Goal: Use online tool/utility: Utilize a website feature to perform a specific function

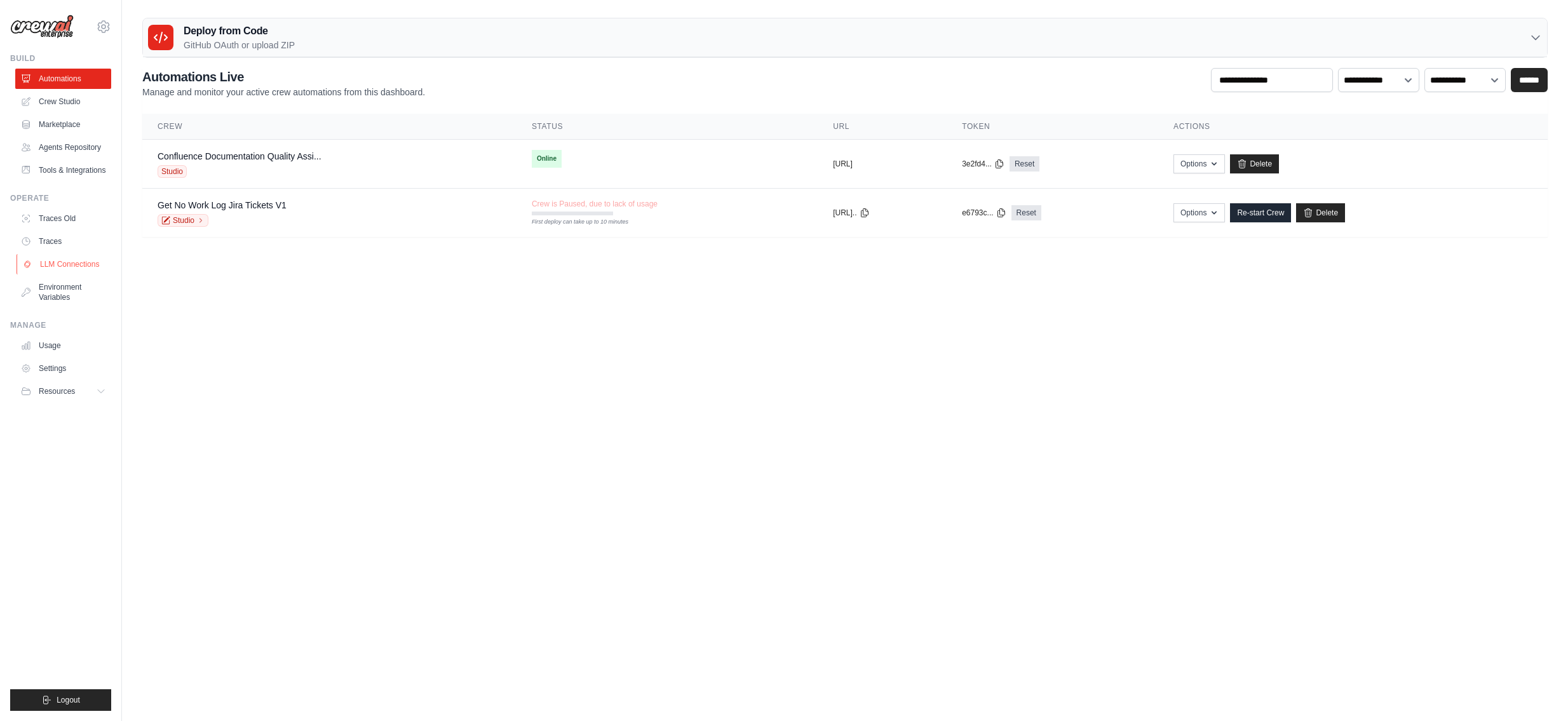
click at [81, 260] on link "LLM Connections" at bounding box center [65, 264] width 96 height 20
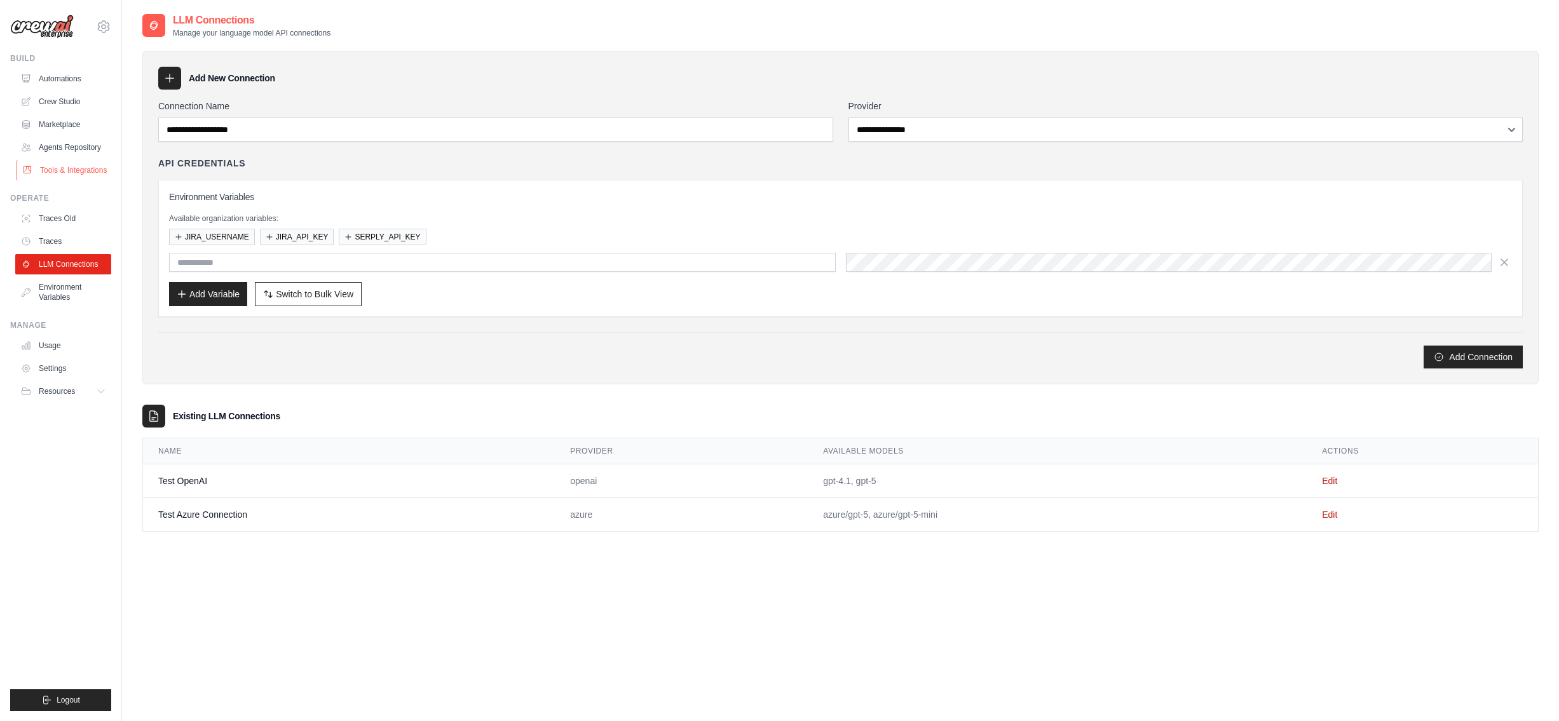
click at [77, 168] on link "Tools & Integrations" at bounding box center [65, 170] width 96 height 20
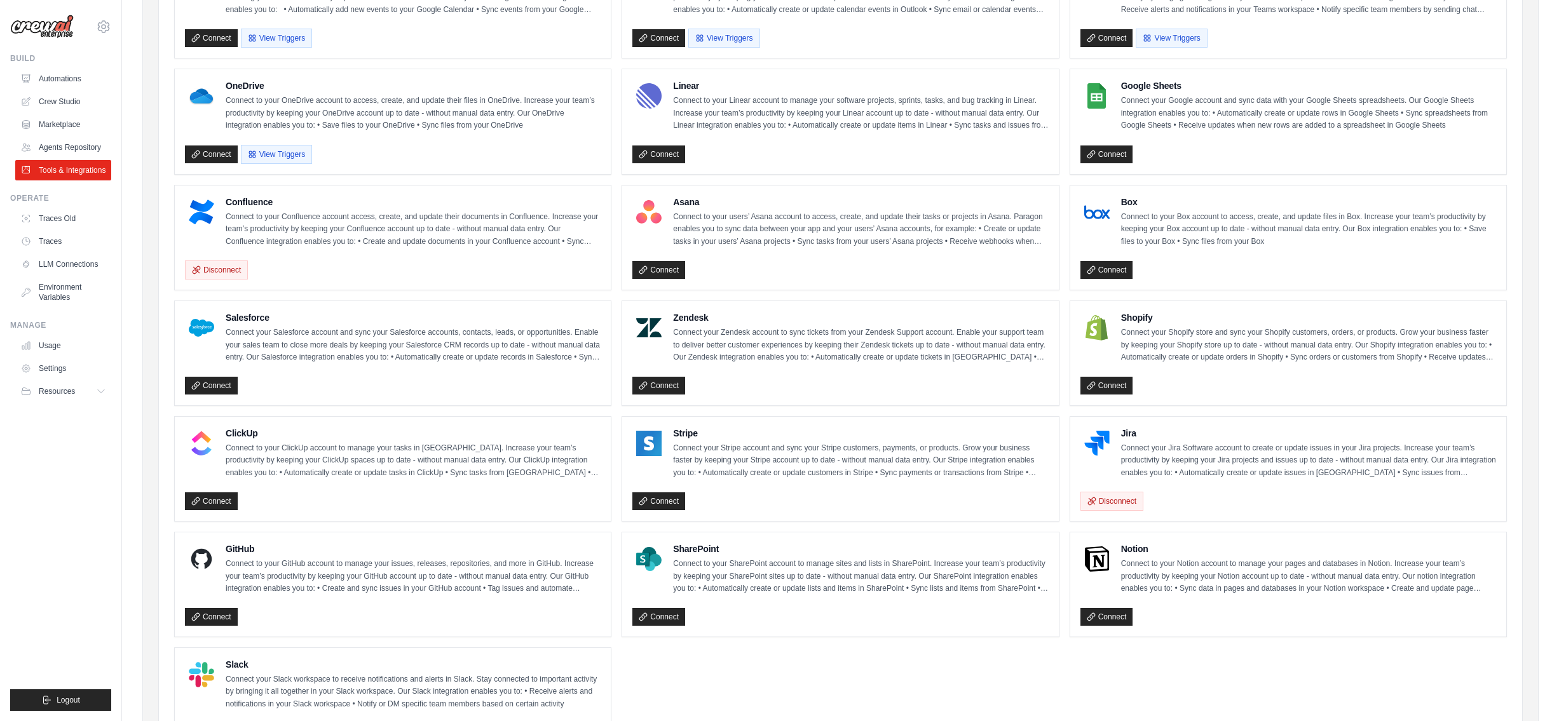
scroll to position [381, 0]
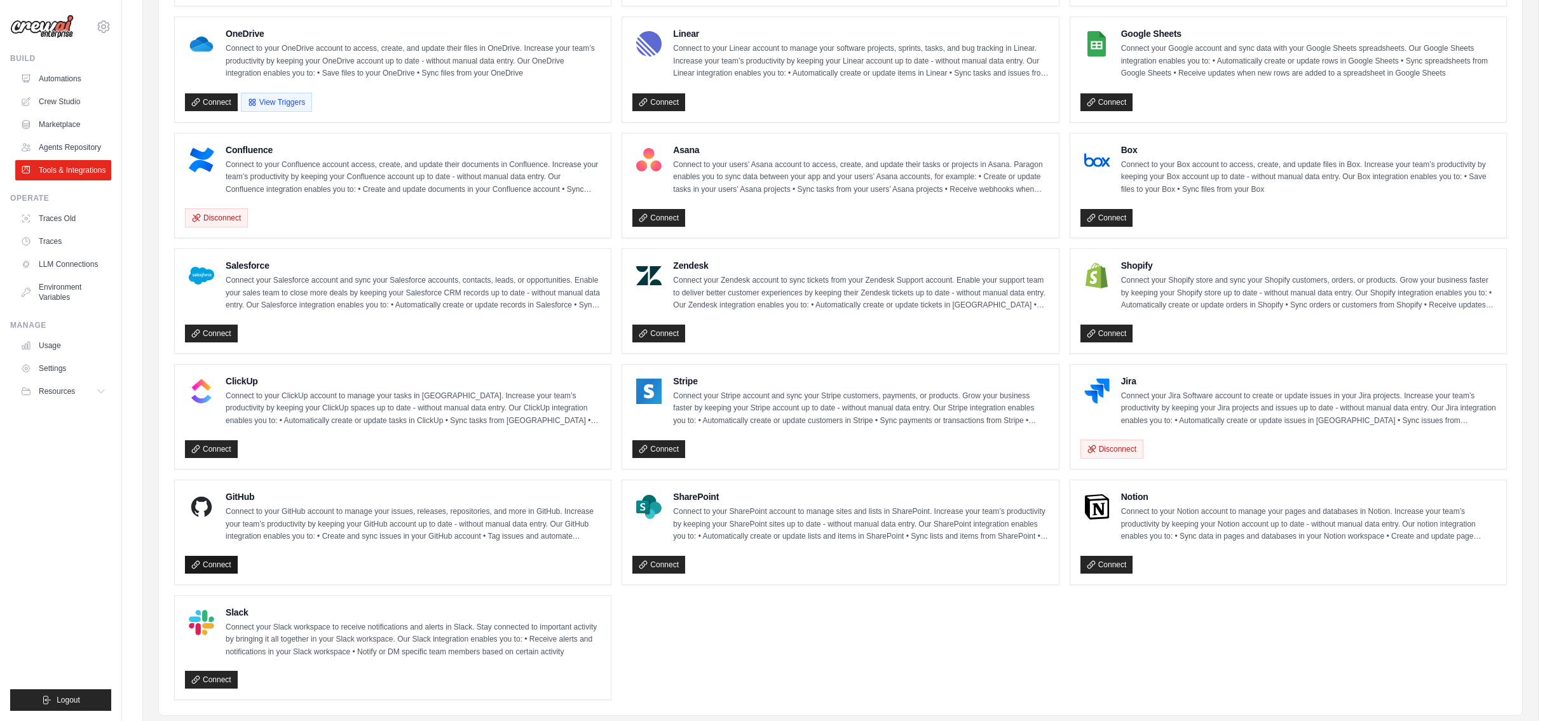
click at [219, 566] on link "Connect" at bounding box center [211, 565] width 53 height 18
